Goal: Information Seeking & Learning: Learn about a topic

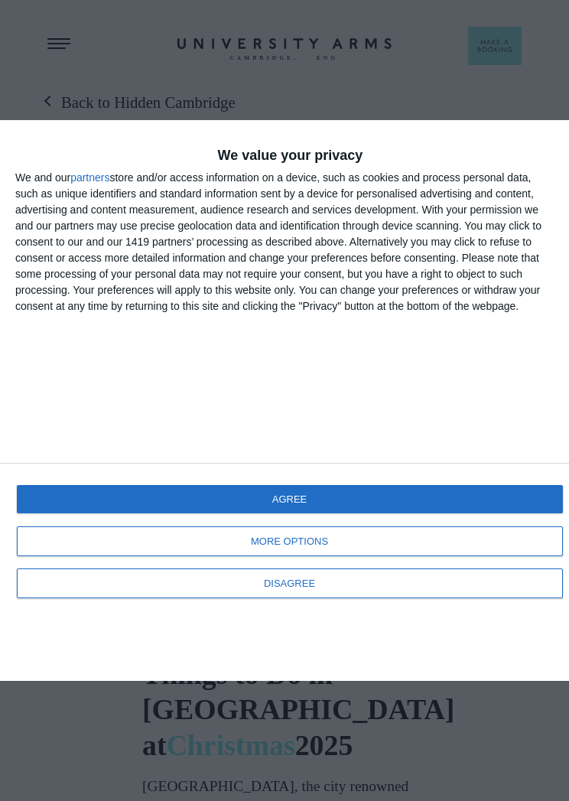
click at [359, 504] on button "AGREE" at bounding box center [290, 499] width 546 height 28
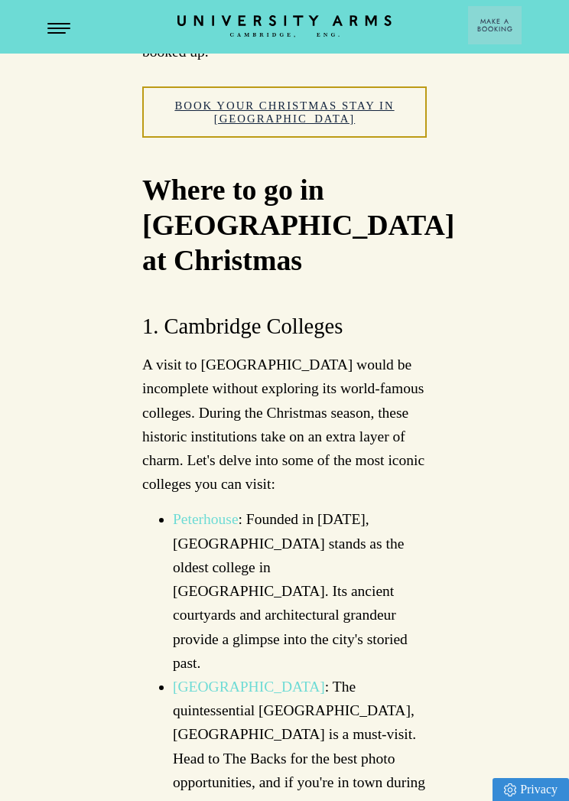
scroll to position [1099, 0]
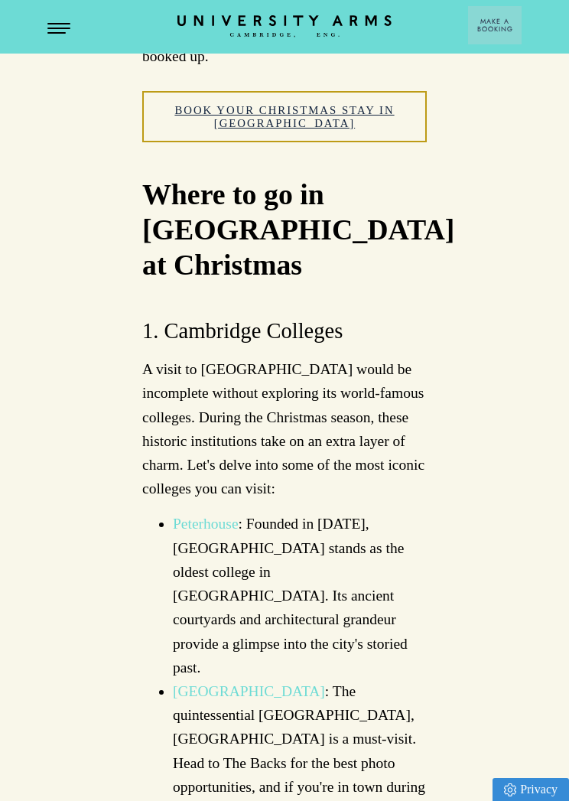
click at [205, 515] on link "Peterhouse" at bounding box center [206, 523] width 66 height 16
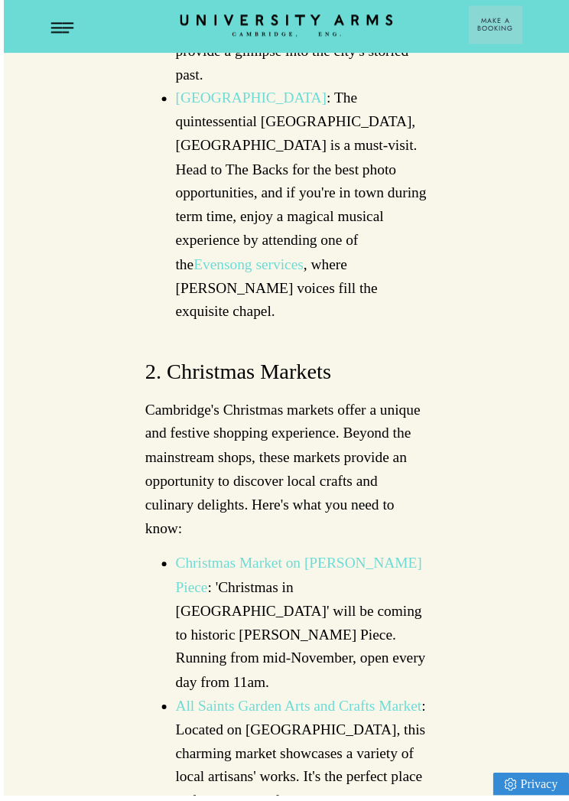
scroll to position [1713, 0]
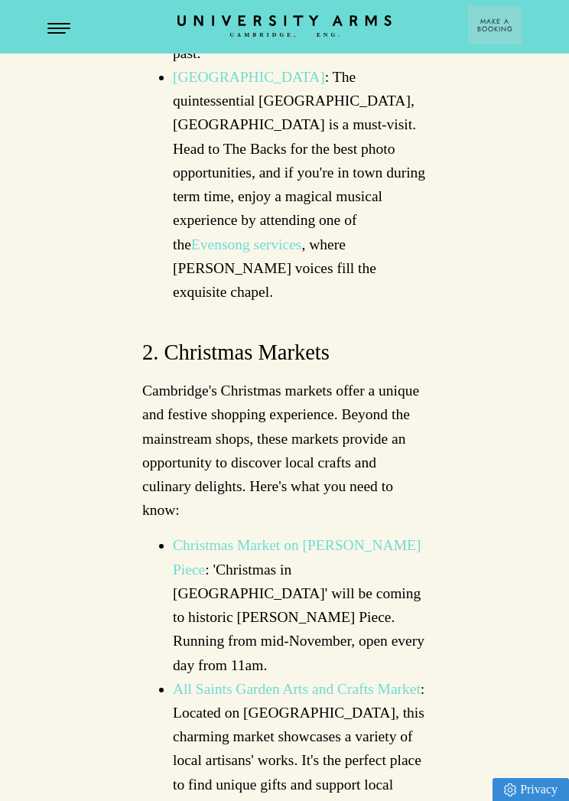
click at [317, 681] on link "All Saints Garden Arts and Crafts Market" at bounding box center [297, 689] width 248 height 16
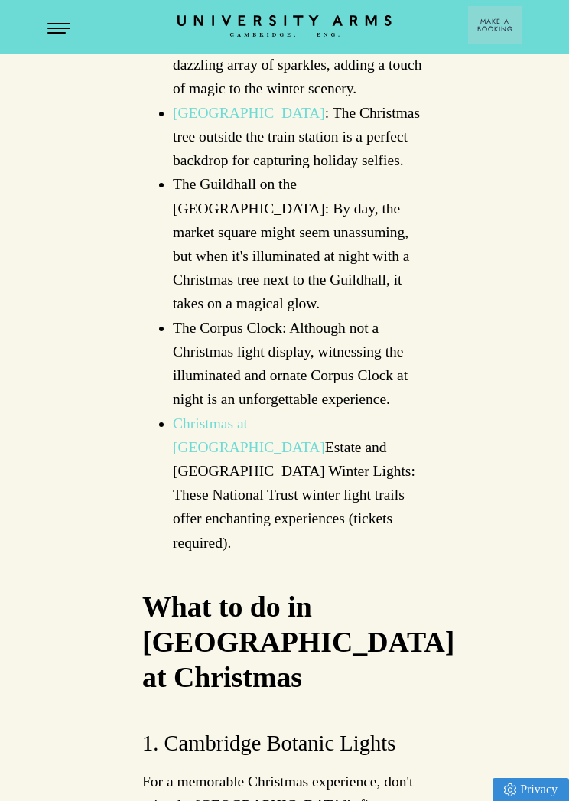
scroll to position [4537, 0]
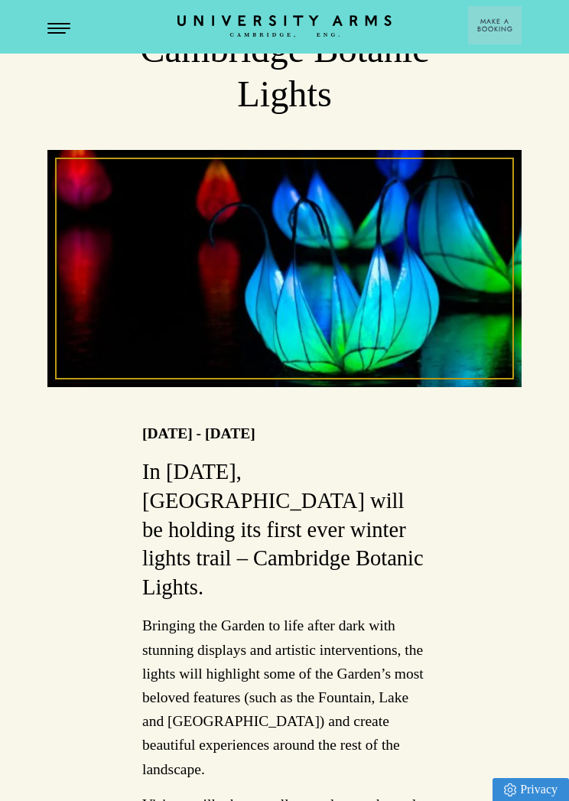
scroll to position [73, 0]
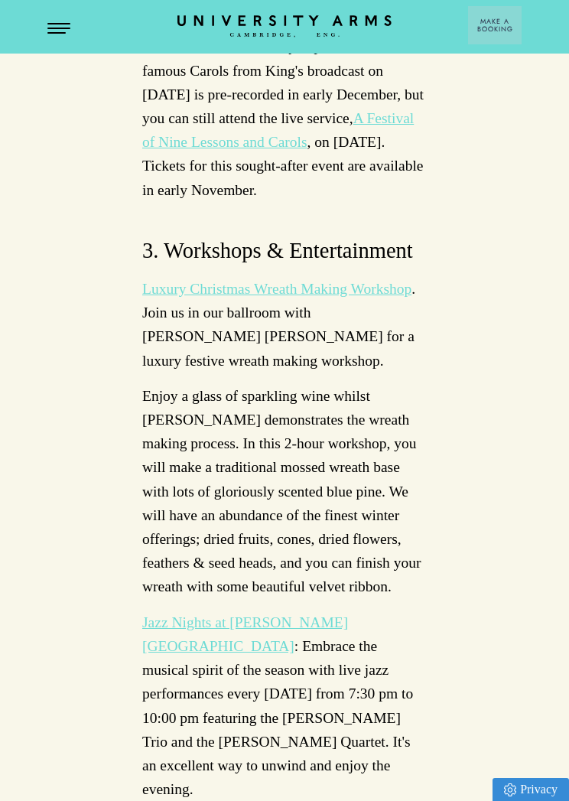
scroll to position [5793, 0]
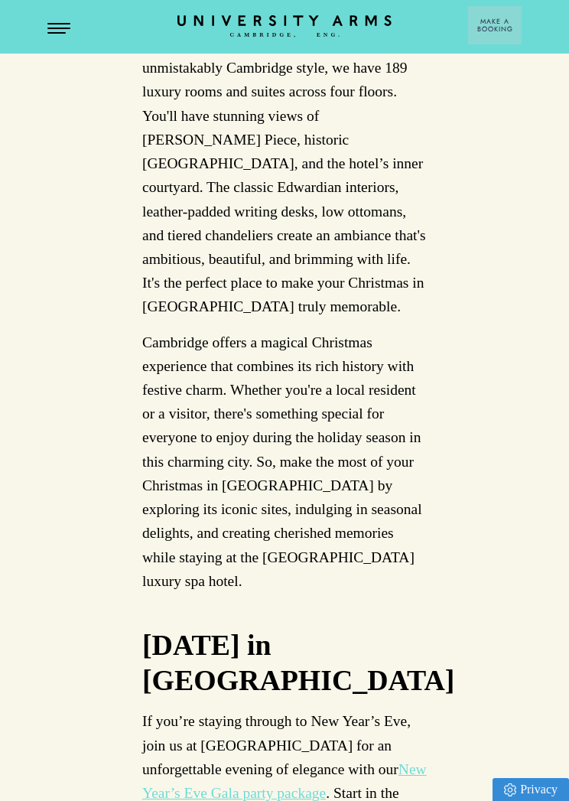
scroll to position [10620, 0]
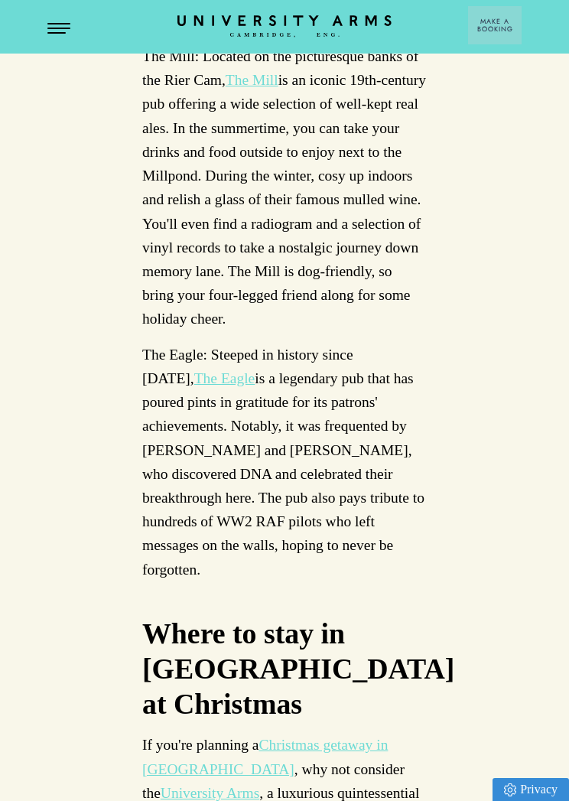
scroll to position [9837, 0]
